Goal: Information Seeking & Learning: Find specific page/section

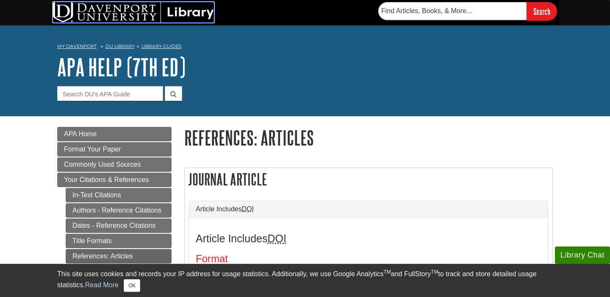
click at [125, 6] on img at bounding box center [133, 12] width 161 height 20
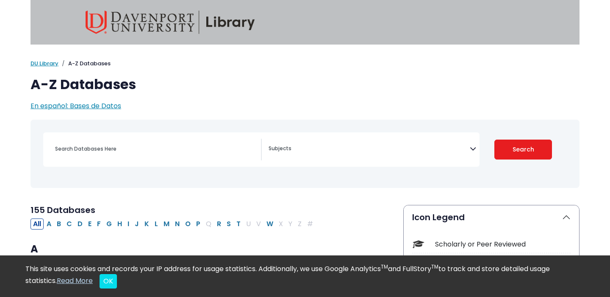
click at [168, 156] on div "Search filters" at bounding box center [155, 149] width 211 height 20
click at [195, 223] on button "P" at bounding box center [198, 223] width 9 height 11
select select "Database Subject Filter"
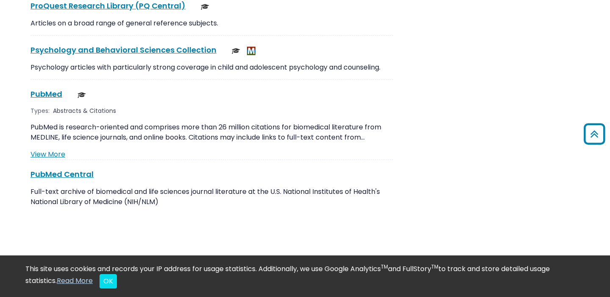
scroll to position [1521, 0]
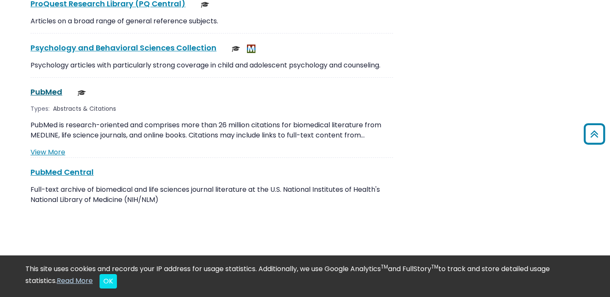
click at [47, 86] on link "PubMed This link opens in a new window" at bounding box center [47, 91] width 32 height 11
